Goal: Find specific page/section: Find specific page/section

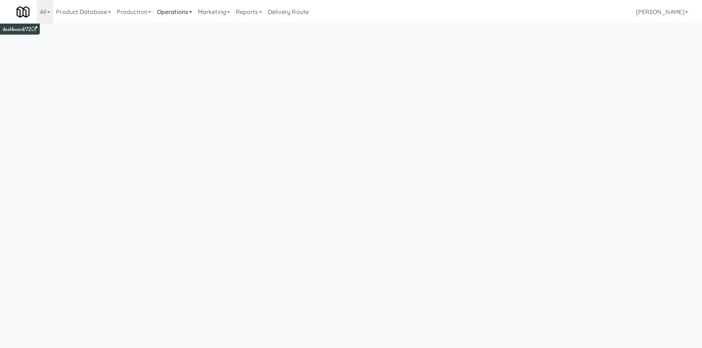
click at [170, 7] on link "Operations" at bounding box center [174, 12] width 41 height 24
click at [196, 103] on link "Cabinets" at bounding box center [183, 105] width 59 height 13
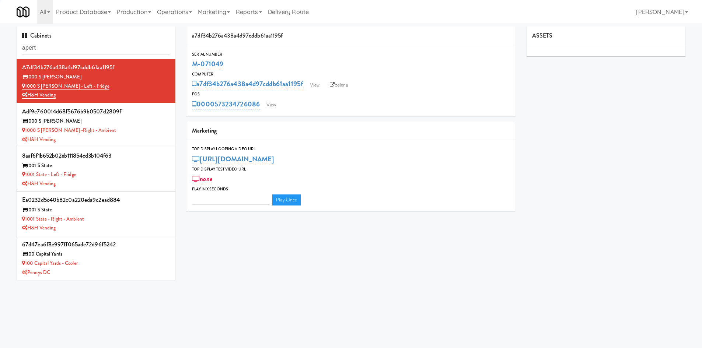
type input "apertu"
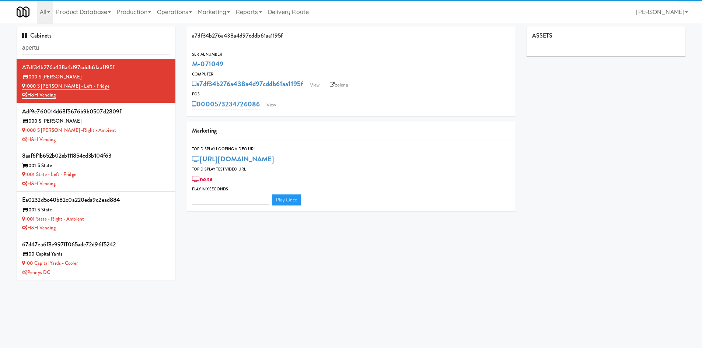
type input "3"
type input "aperture"
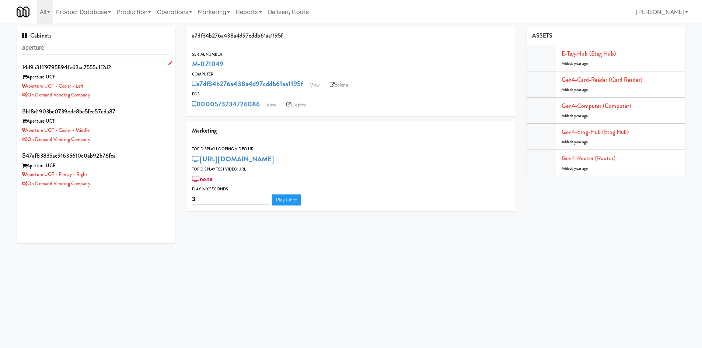
click at [134, 86] on div "Aperture UCF - Cooler - Left" at bounding box center [96, 86] width 148 height 9
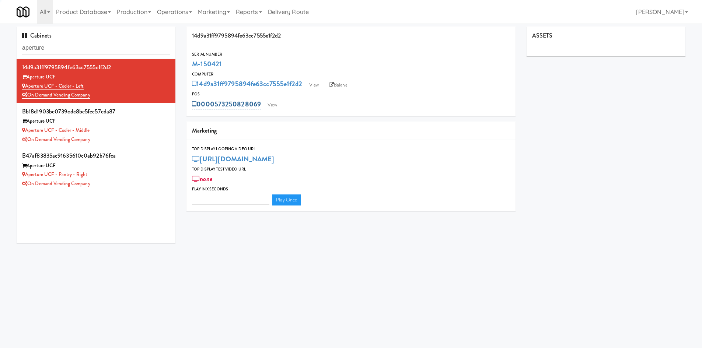
type input "3"
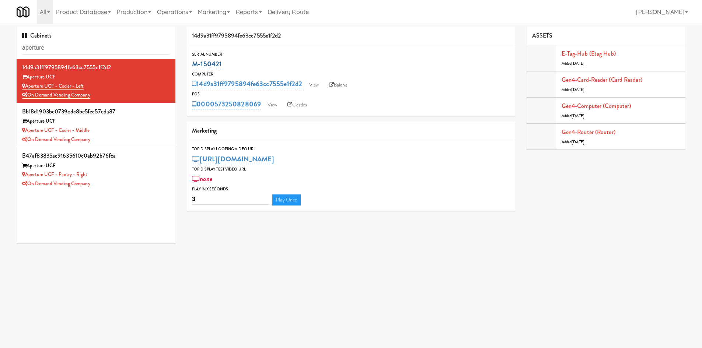
drag, startPoint x: 246, startPoint y: 62, endPoint x: 192, endPoint y: 63, distance: 54.2
click at [192, 63] on div "M-150421" at bounding box center [351, 64] width 318 height 13
copy link "M-150421"
drag, startPoint x: 266, startPoint y: 96, endPoint x: 262, endPoint y: 102, distance: 7.2
click at [262, 102] on div "POS 0000573250828069 View Castles" at bounding box center [350, 101] width 329 height 20
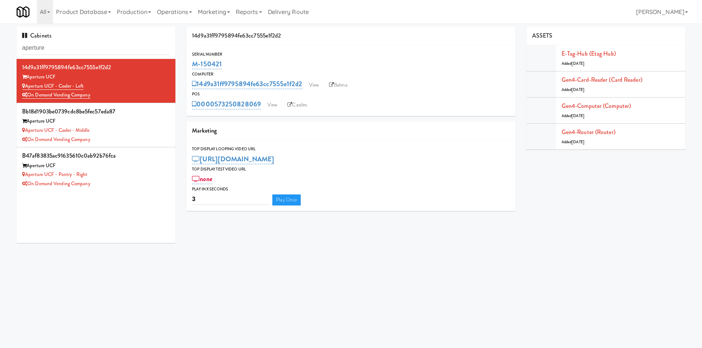
copy div "0000573250828069"
